Goal: Find specific page/section: Find specific page/section

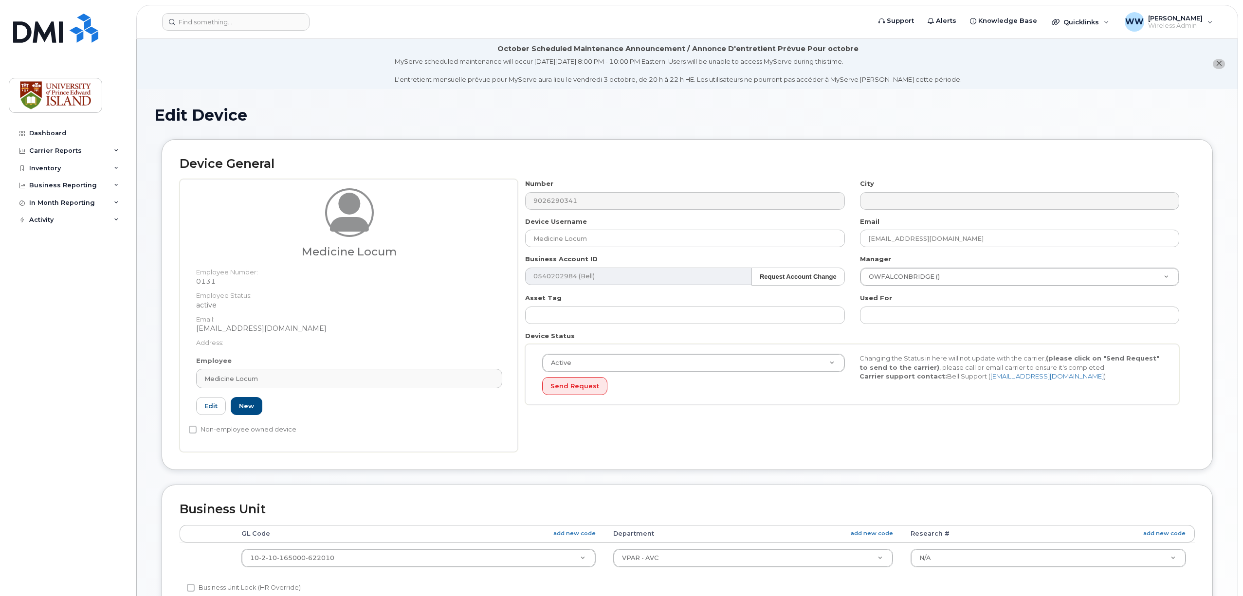
select select "2042298"
select select "2042284"
click at [275, 25] on input at bounding box center [235, 22] width 147 height 18
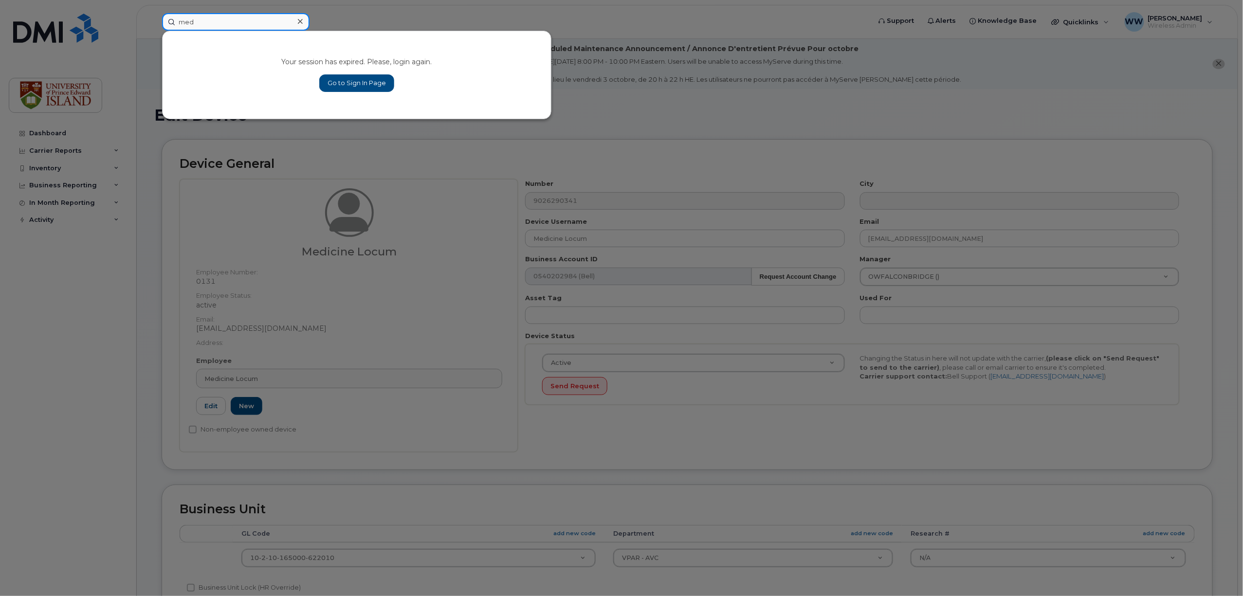
type input "med"
click at [355, 81] on link "Go to Sign In Page" at bounding box center [356, 83] width 75 height 18
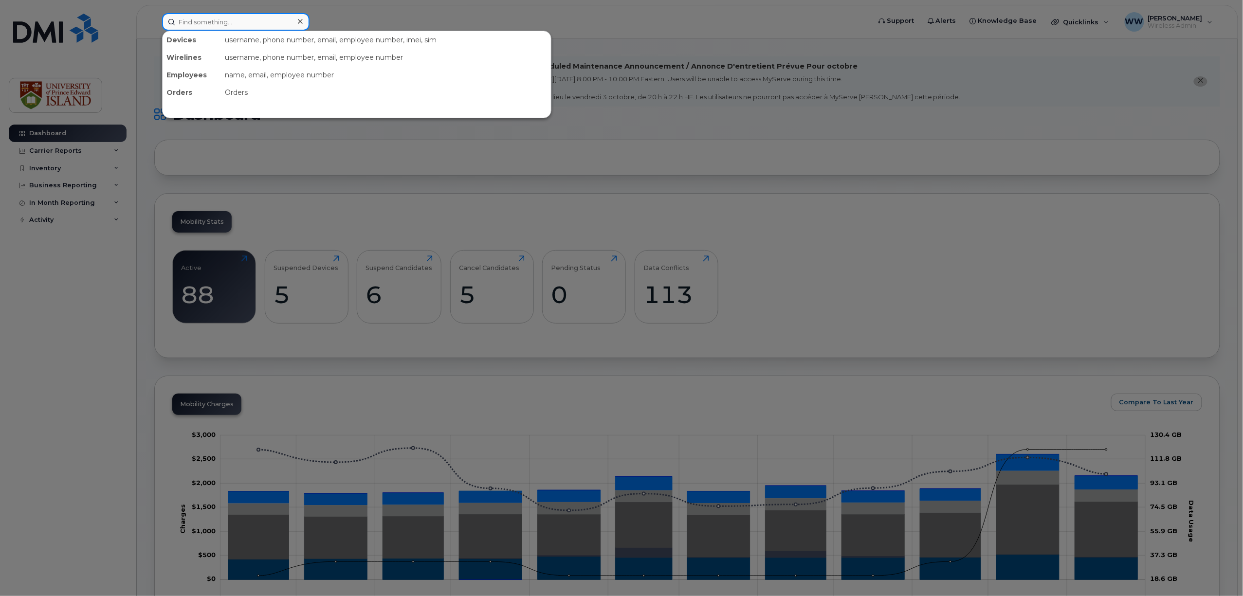
click at [197, 24] on input at bounding box center [235, 22] width 147 height 18
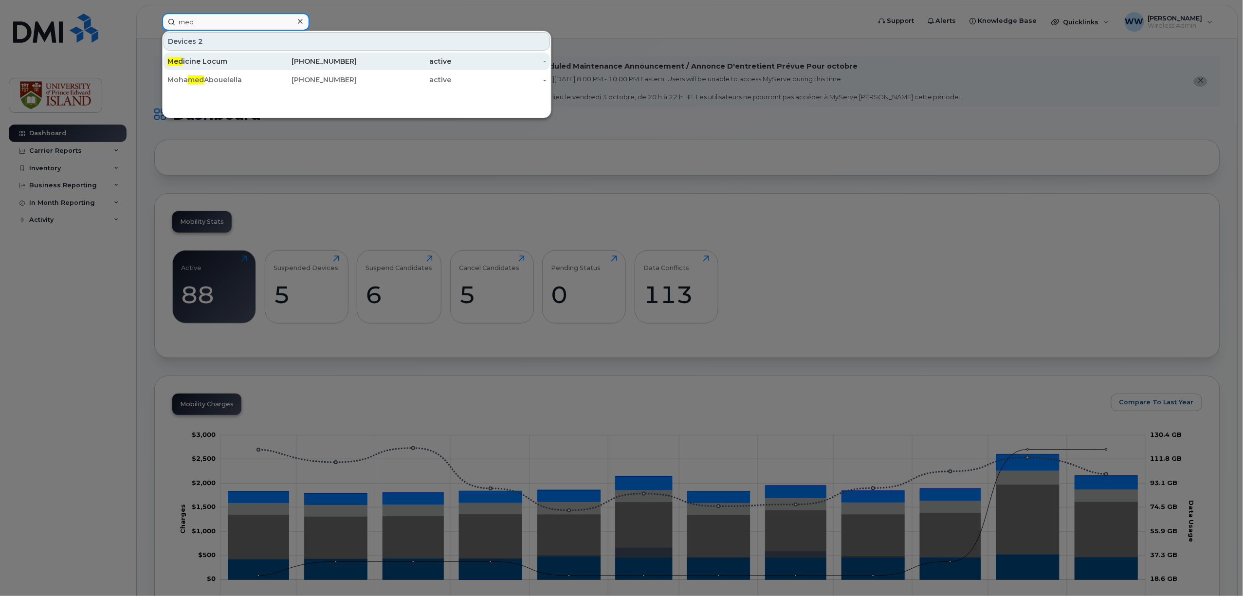
type input "med"
click at [204, 63] on div "Med icine Locum" at bounding box center [214, 61] width 95 height 10
